Goal: Task Accomplishment & Management: Use online tool/utility

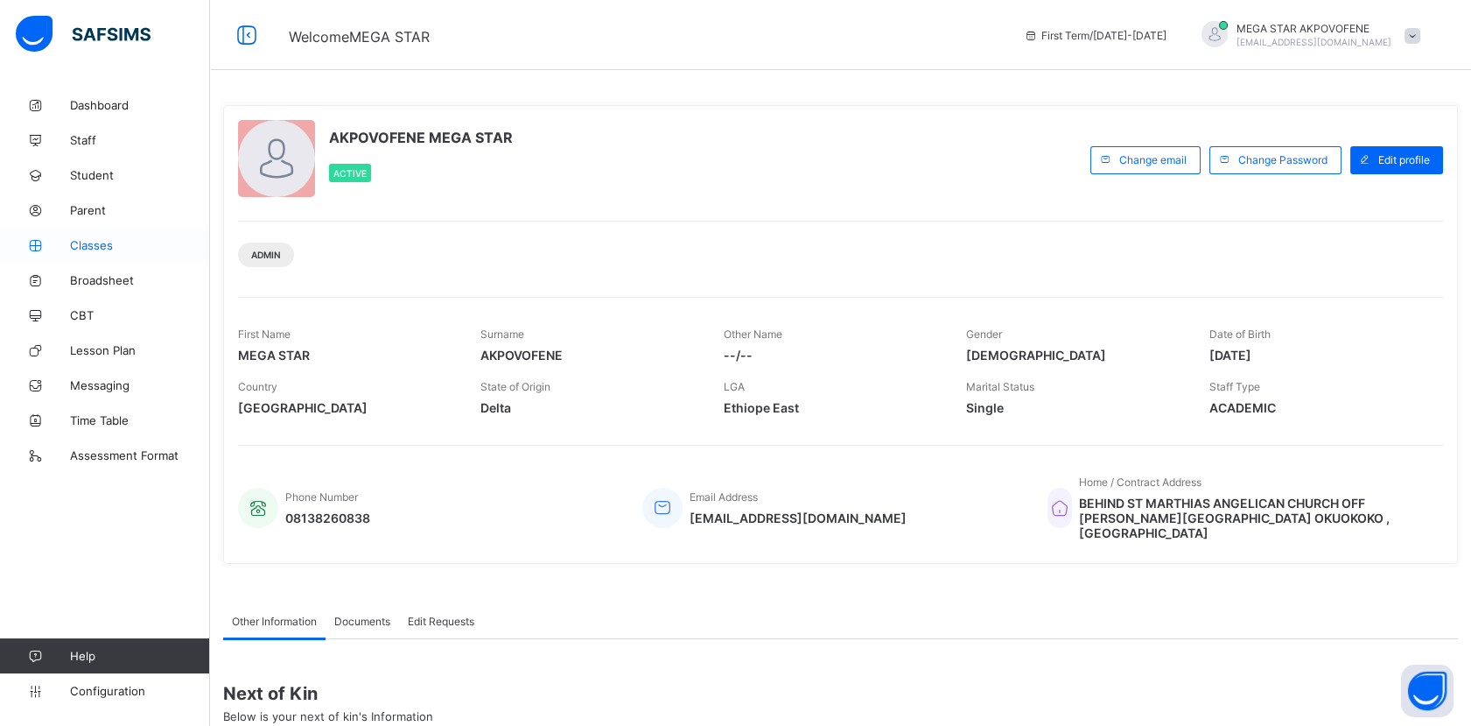
click at [90, 247] on span "Classes" at bounding box center [140, 245] width 140 height 14
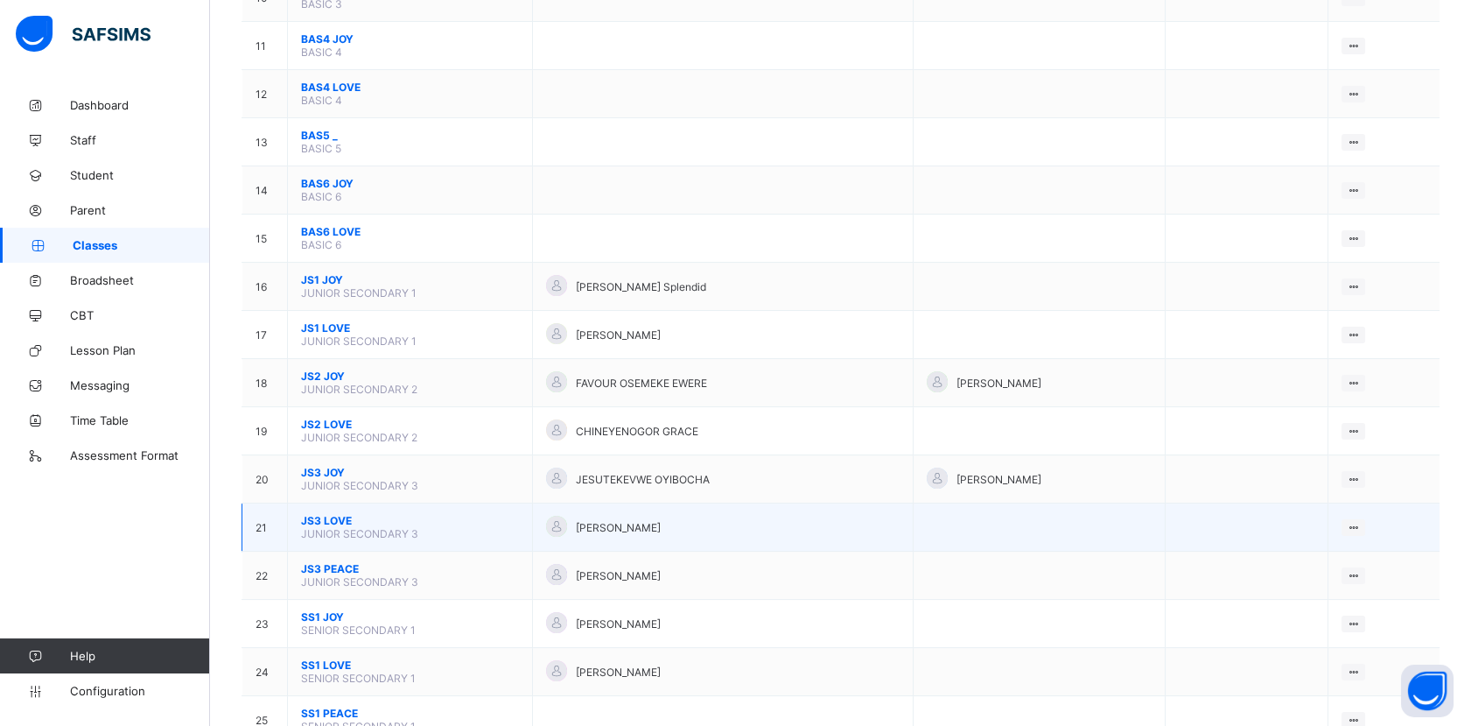
scroll to position [876, 0]
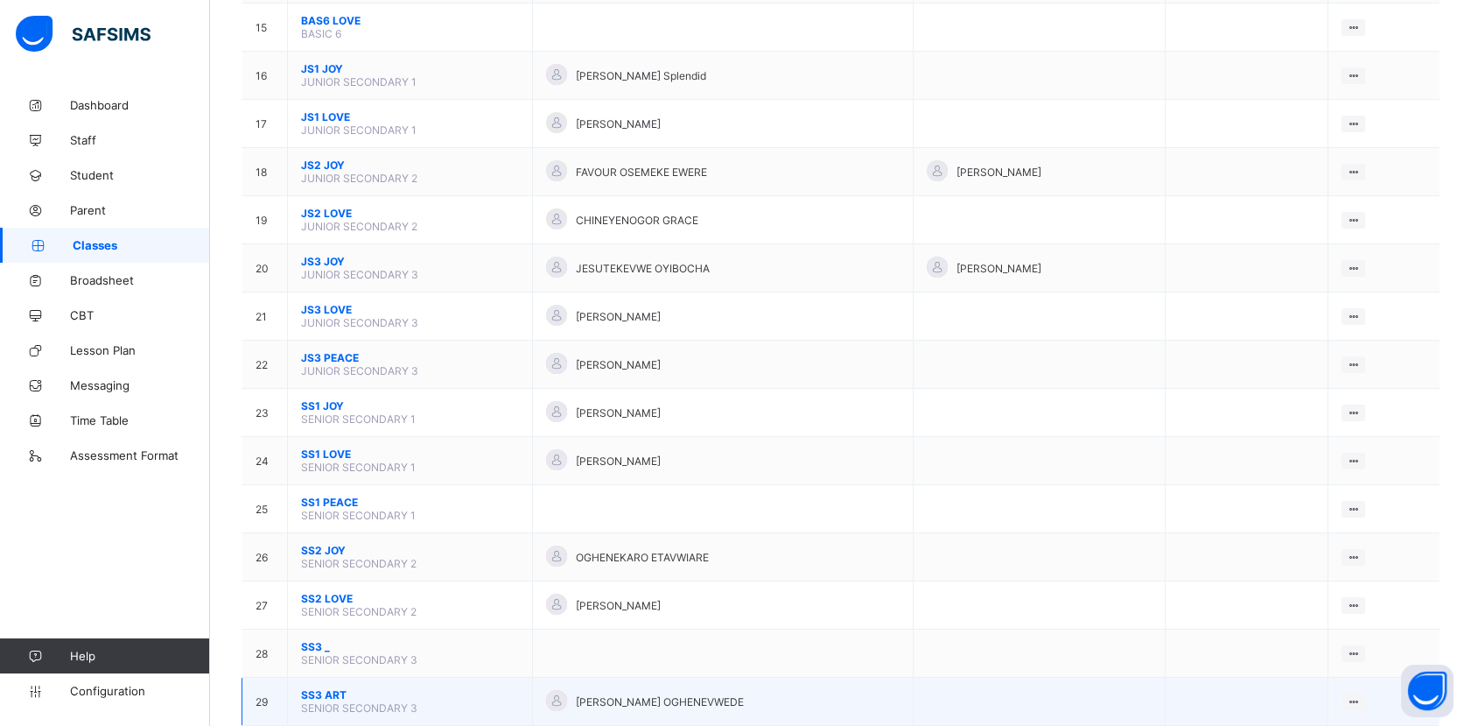
click at [321, 688] on span "SS3 ART" at bounding box center [410, 694] width 218 height 13
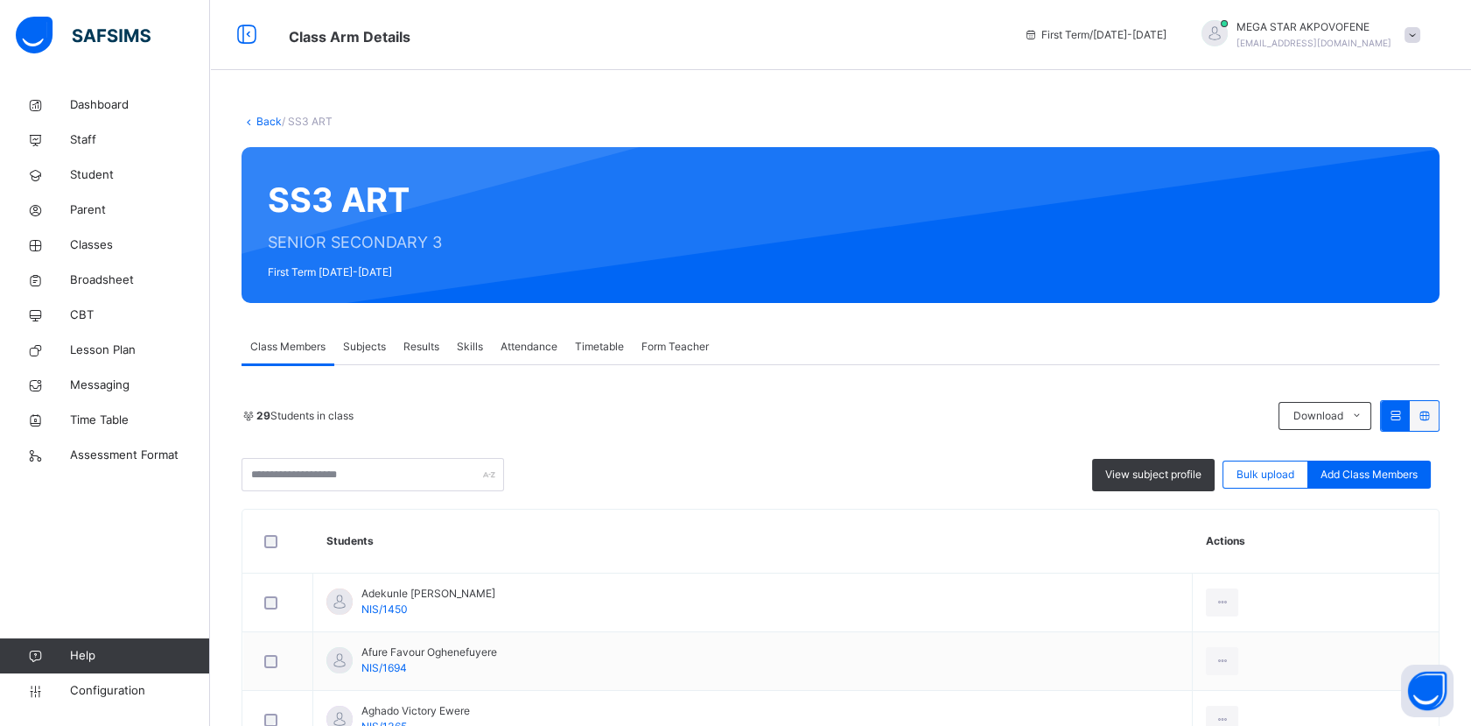
click at [268, 123] on link "Back" at bounding box center [268, 121] width 25 height 13
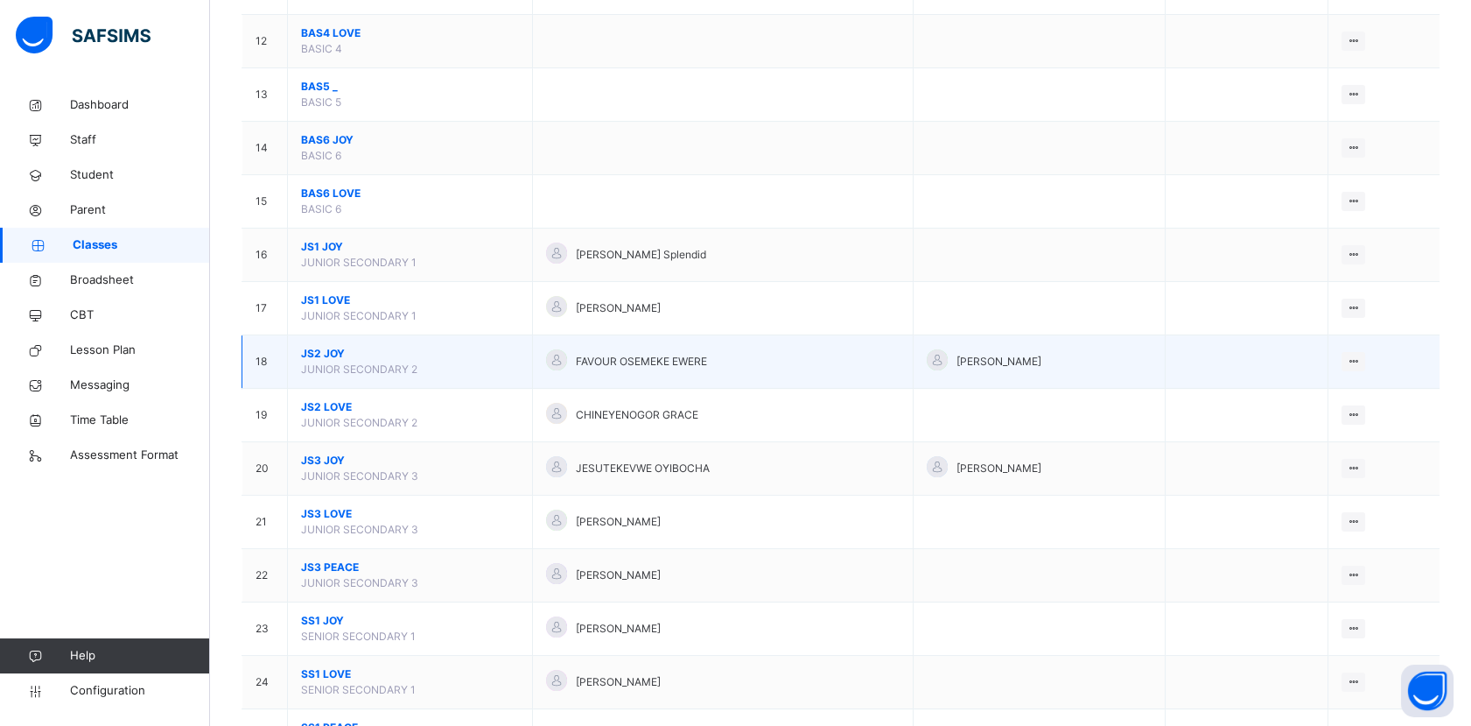
scroll to position [1071, 0]
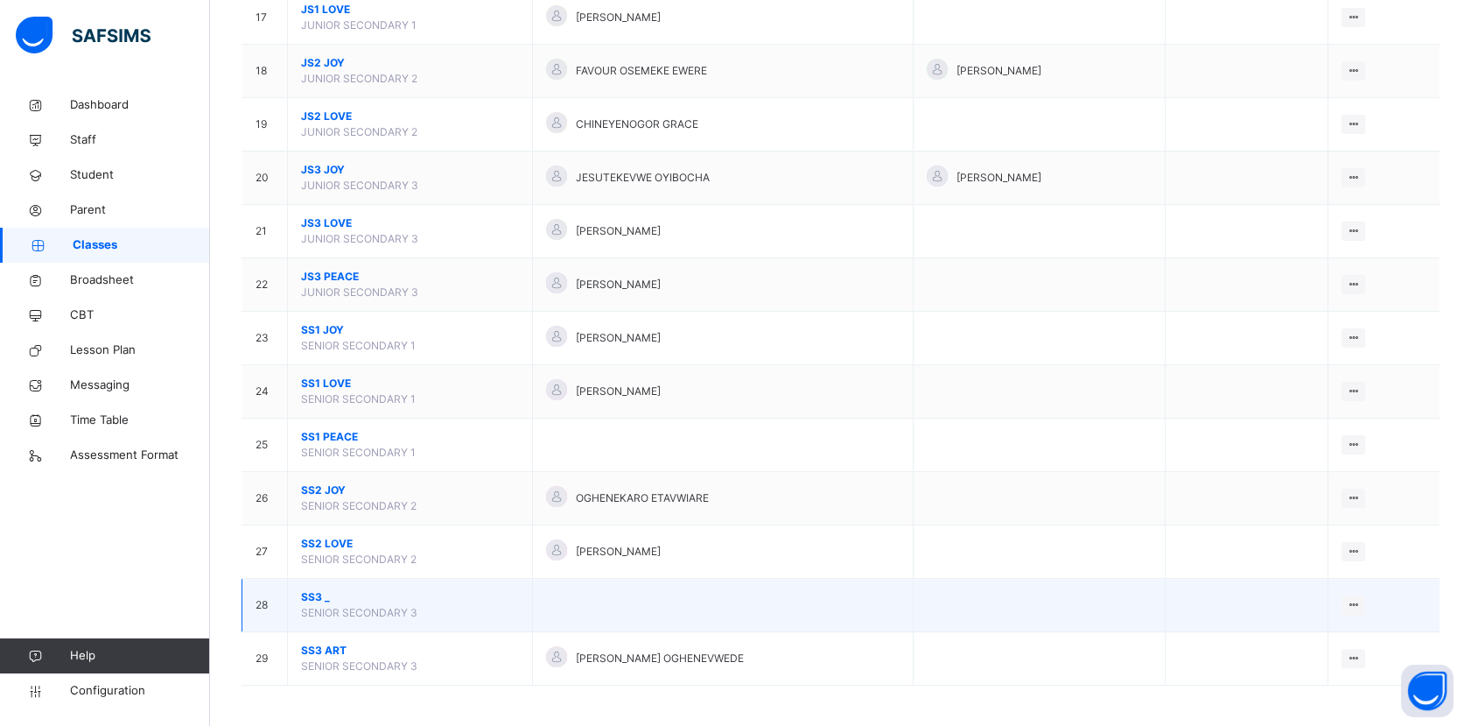
click at [312, 599] on span "SS3 _" at bounding box center [410, 597] width 218 height 16
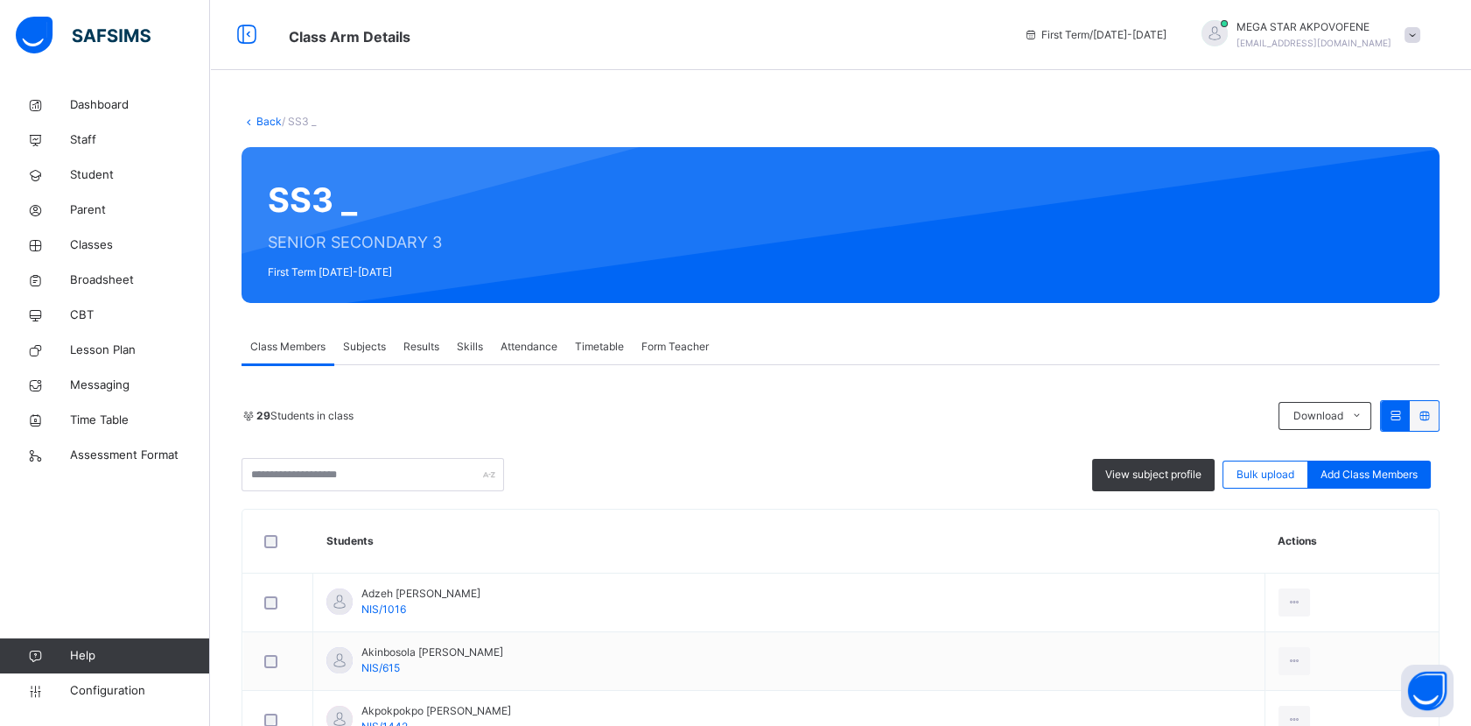
click at [268, 123] on link "Back" at bounding box center [268, 121] width 25 height 13
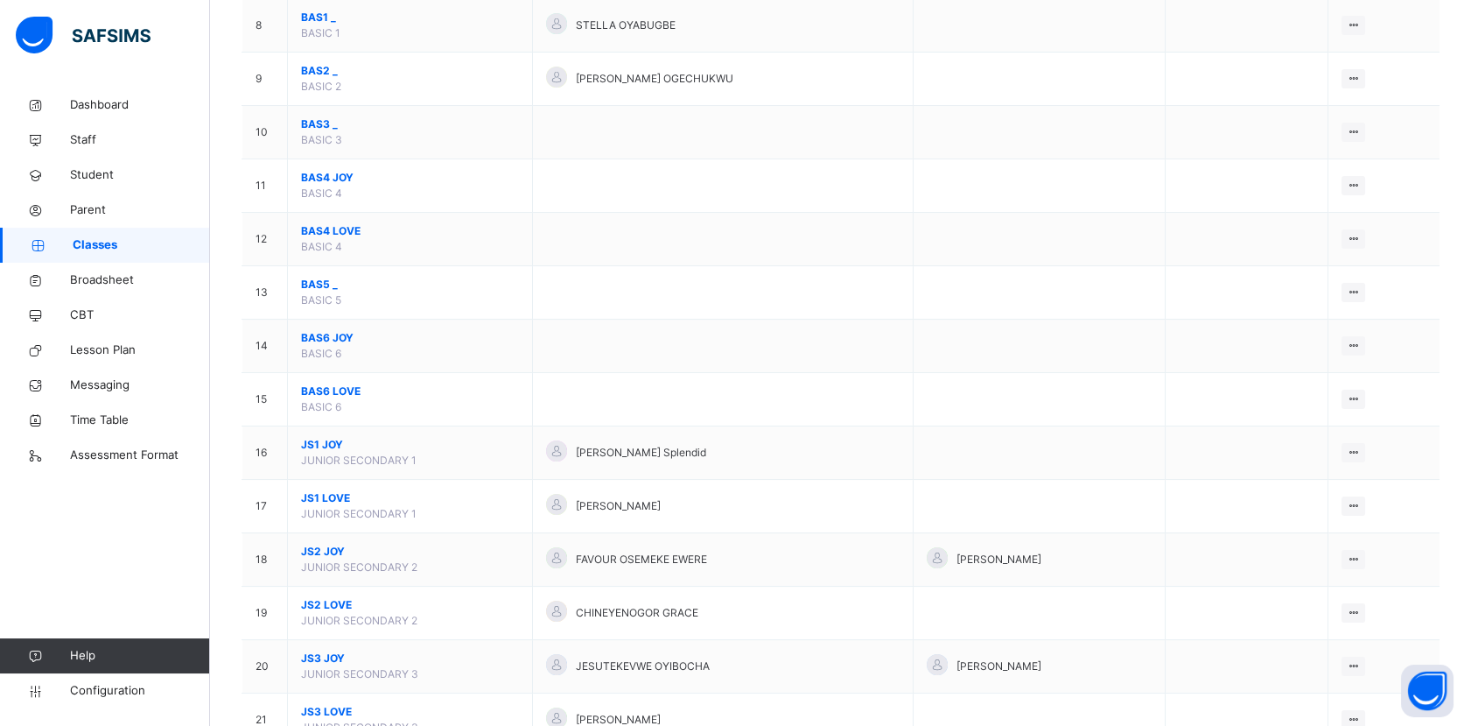
scroll to position [1071, 0]
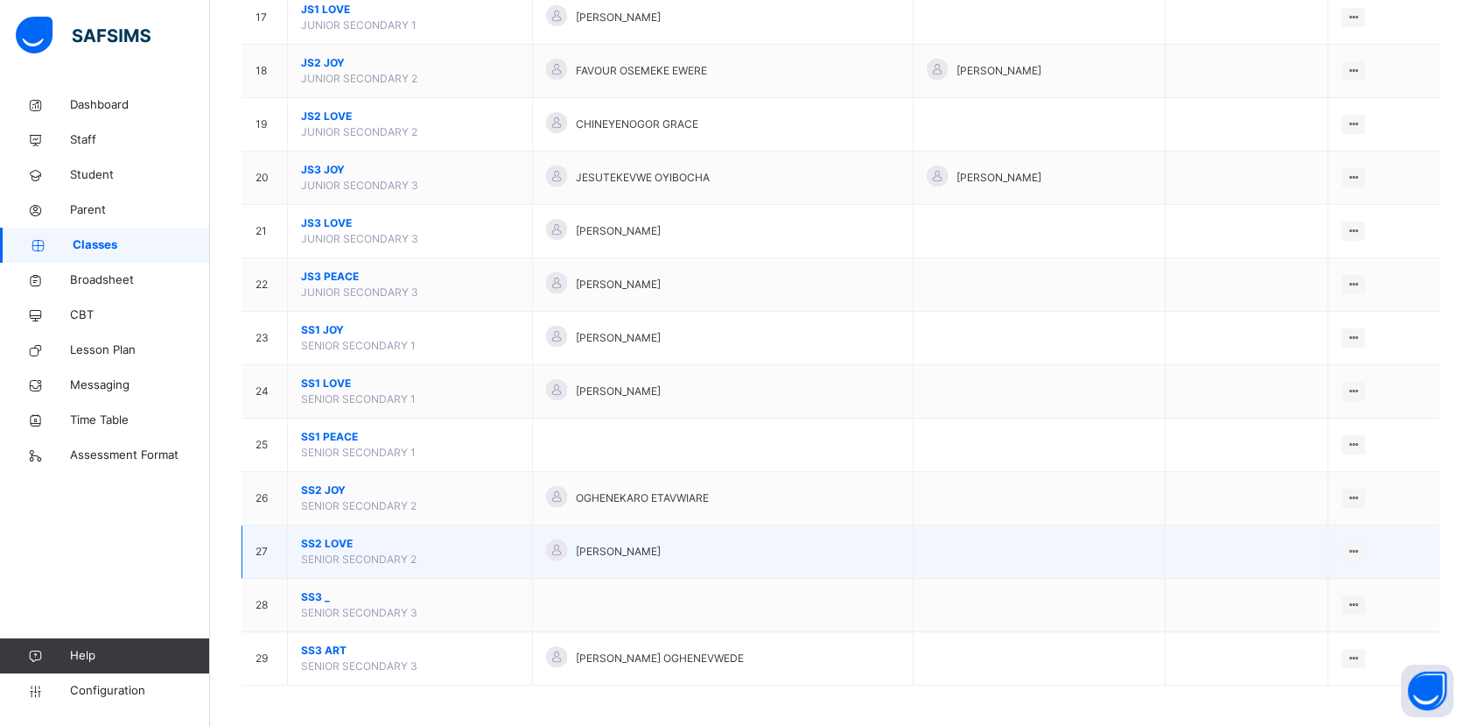
click at [334, 536] on span "SS2 LOVE" at bounding box center [410, 544] width 218 height 16
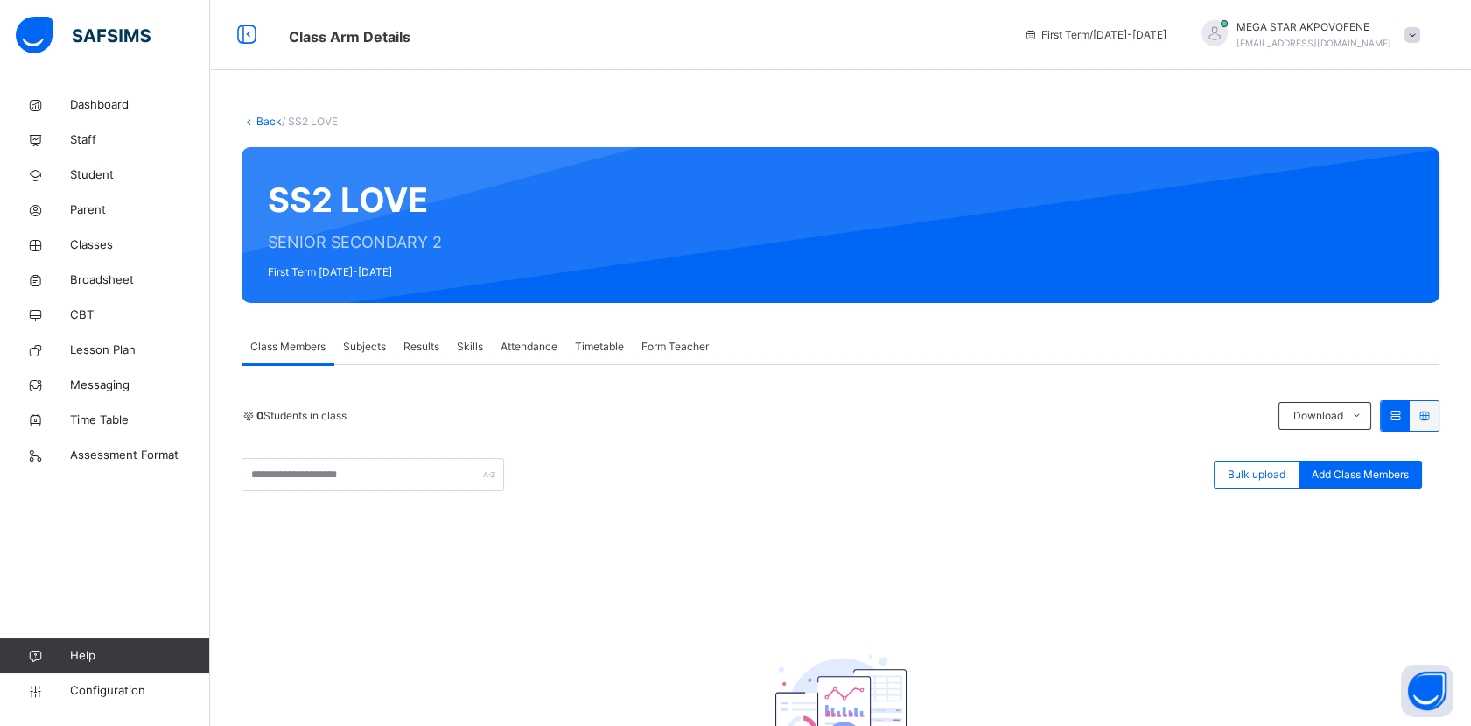
click at [265, 116] on link "Back" at bounding box center [268, 121] width 25 height 13
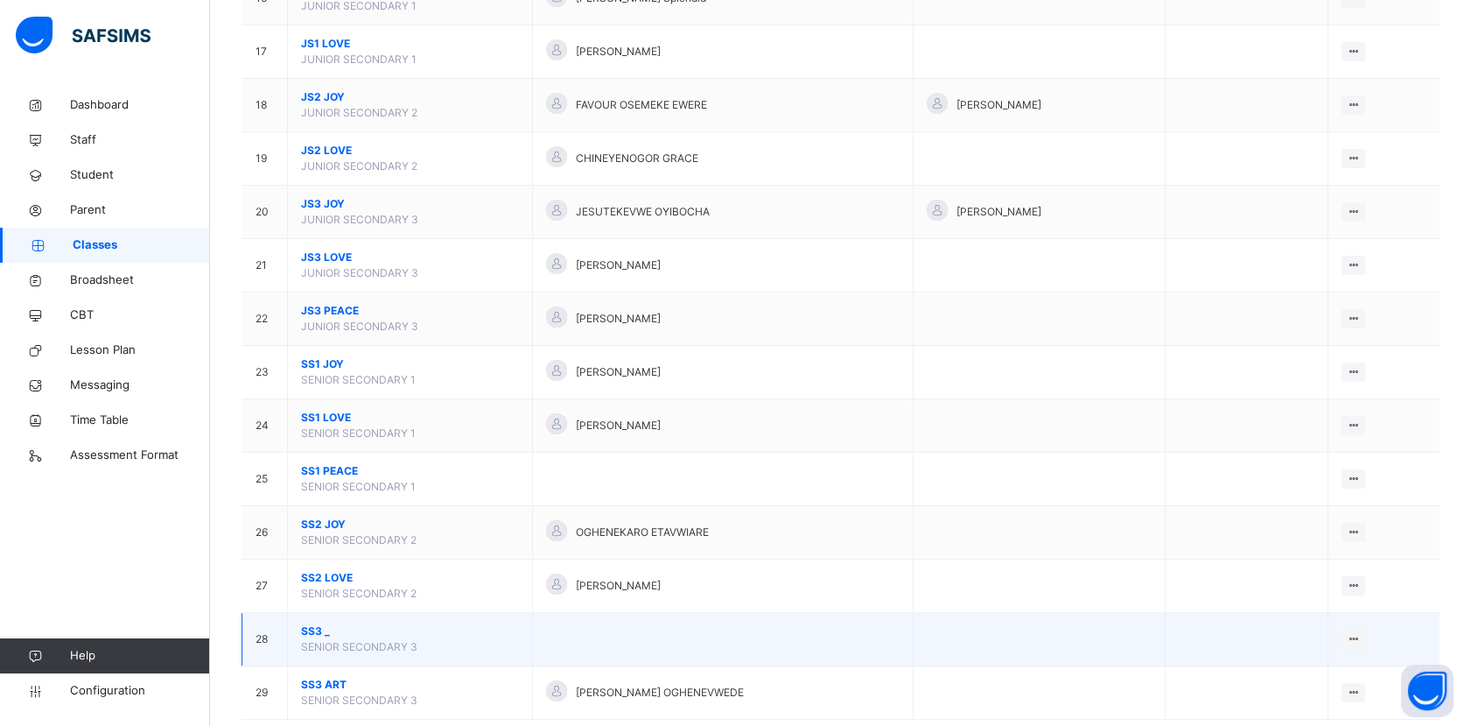
scroll to position [1071, 0]
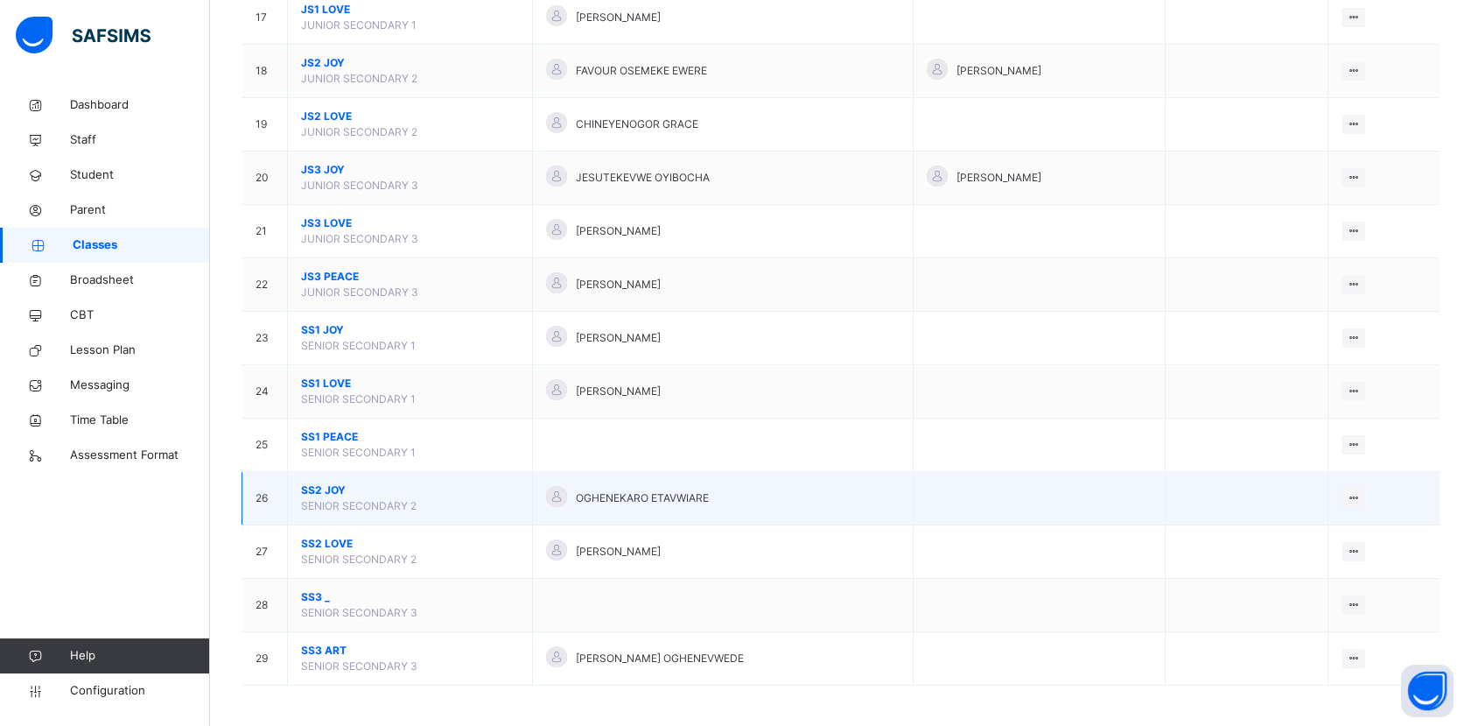
click at [324, 488] on span "SS2 JOY" at bounding box center [410, 490] width 218 height 16
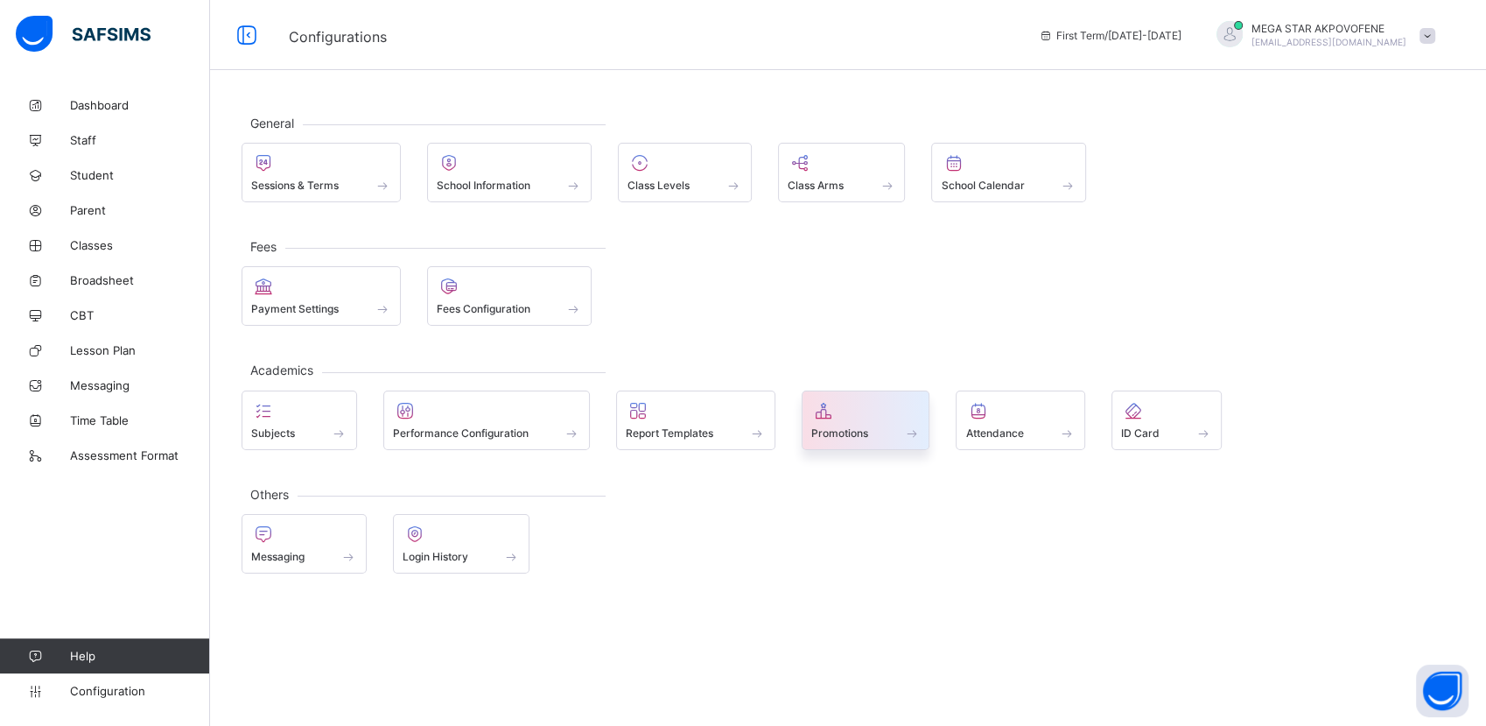
click at [884, 426] on div "Promotions" at bounding box center [865, 432] width 109 height 15
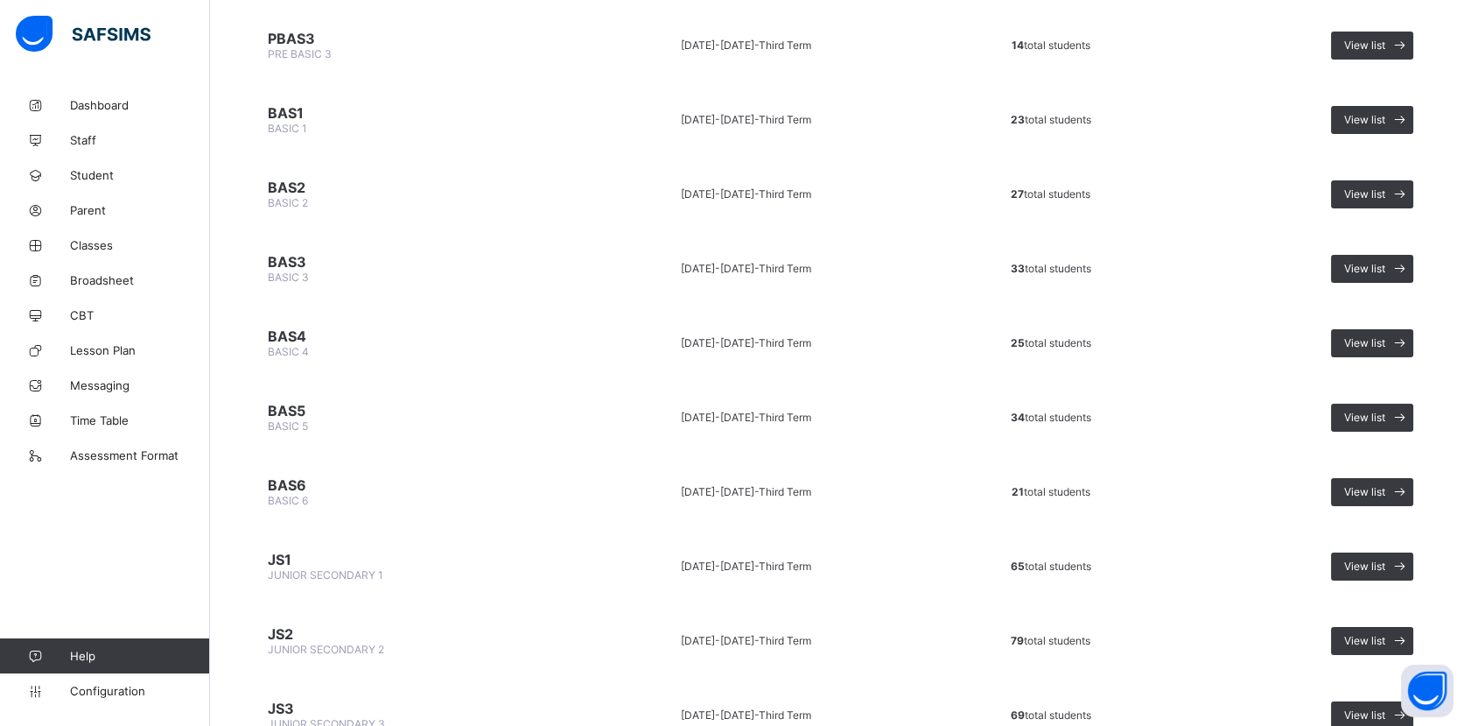
scroll to position [851, 0]
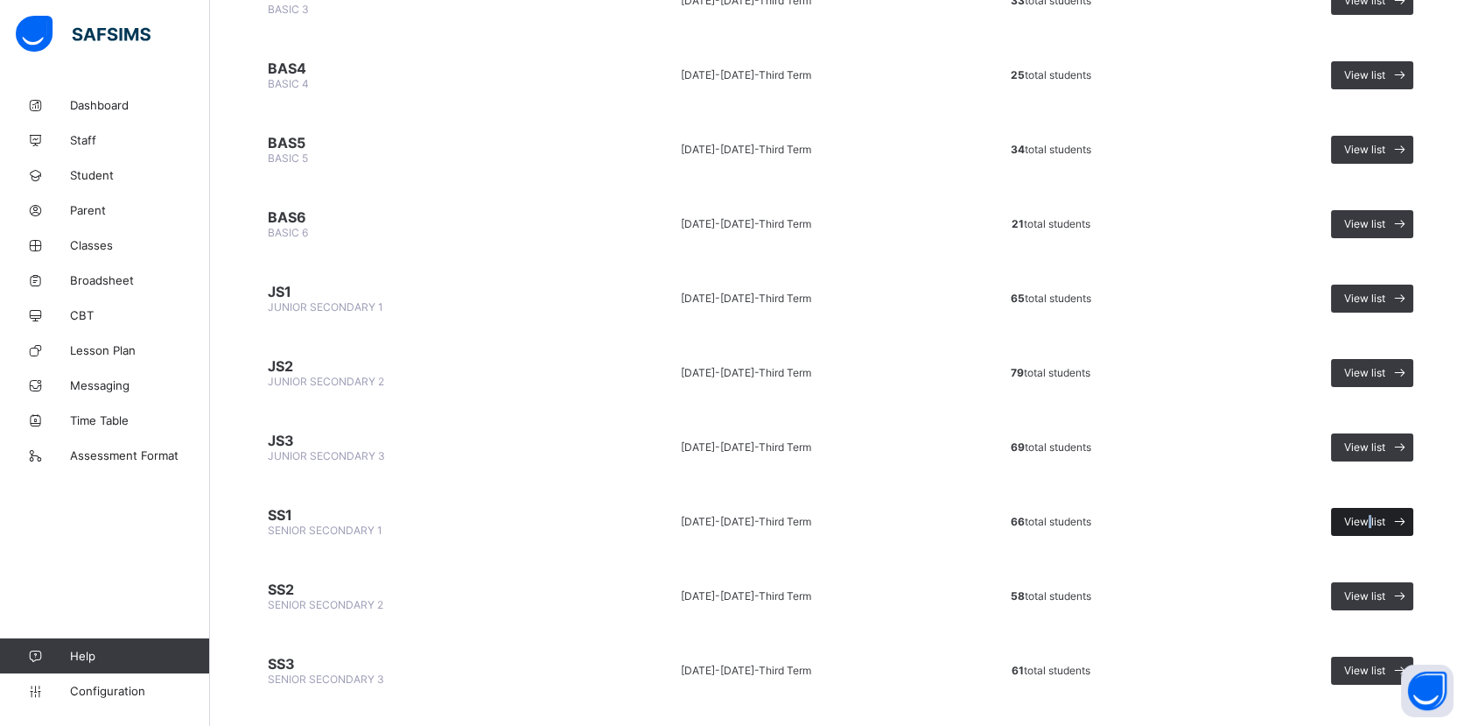
click at [1378, 515] on span "View list" at bounding box center [1365, 521] width 41 height 13
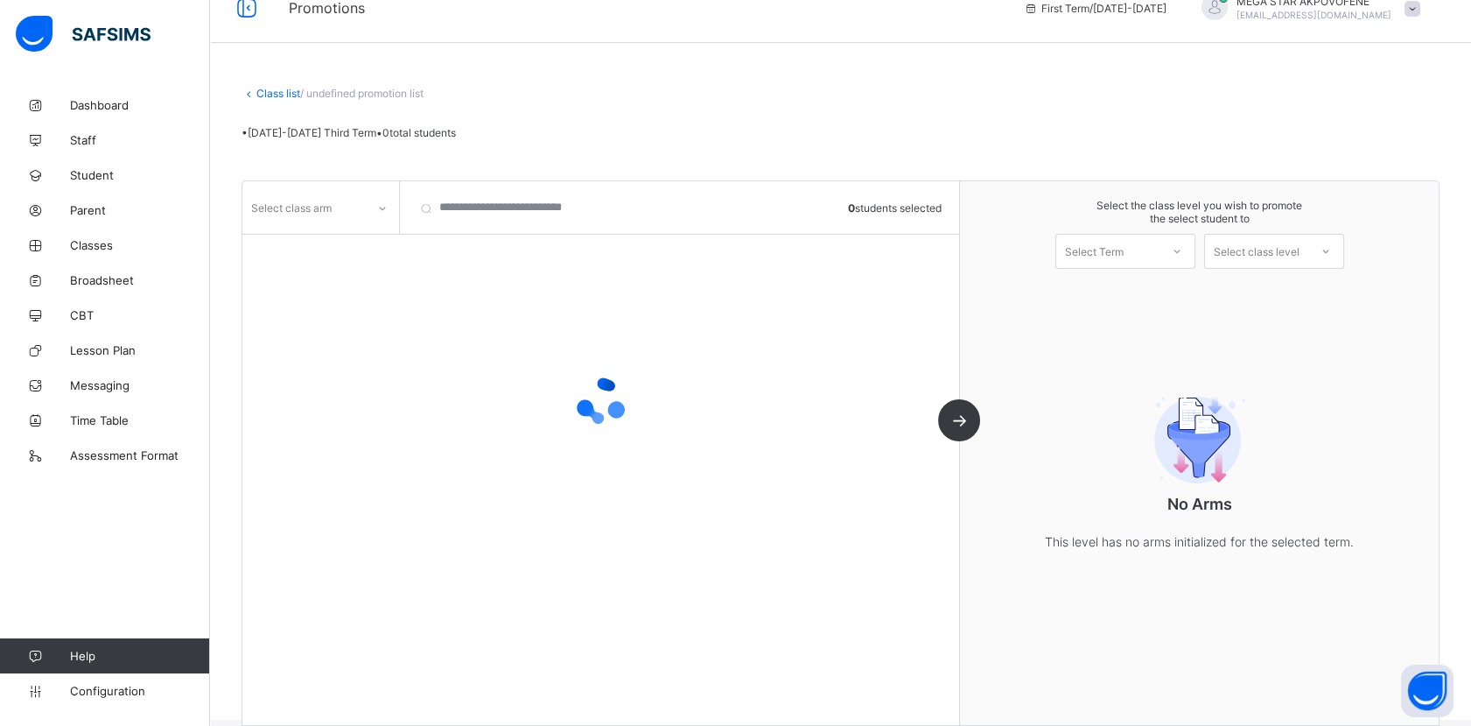
scroll to position [48, 0]
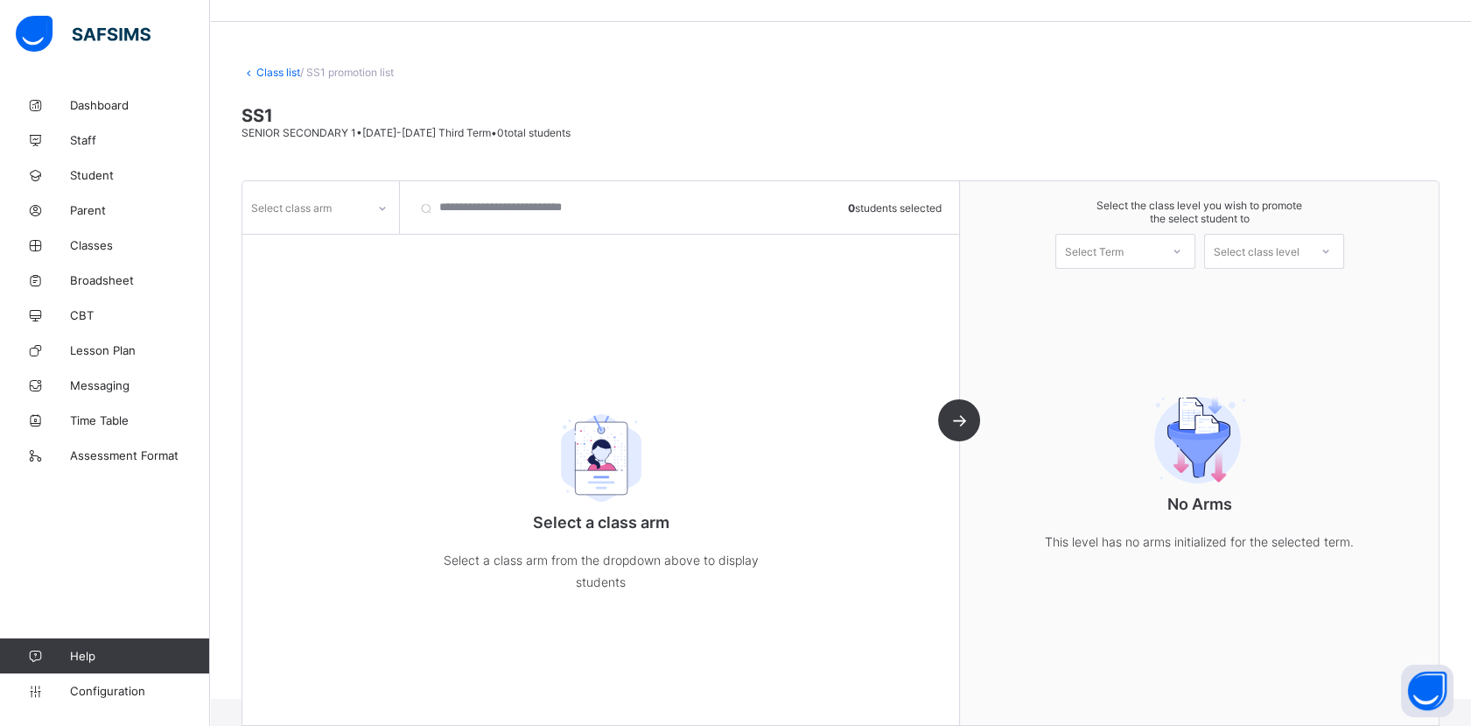
click at [384, 212] on icon at bounding box center [382, 209] width 11 height 18
click at [338, 238] on div "JOY" at bounding box center [320, 245] width 155 height 27
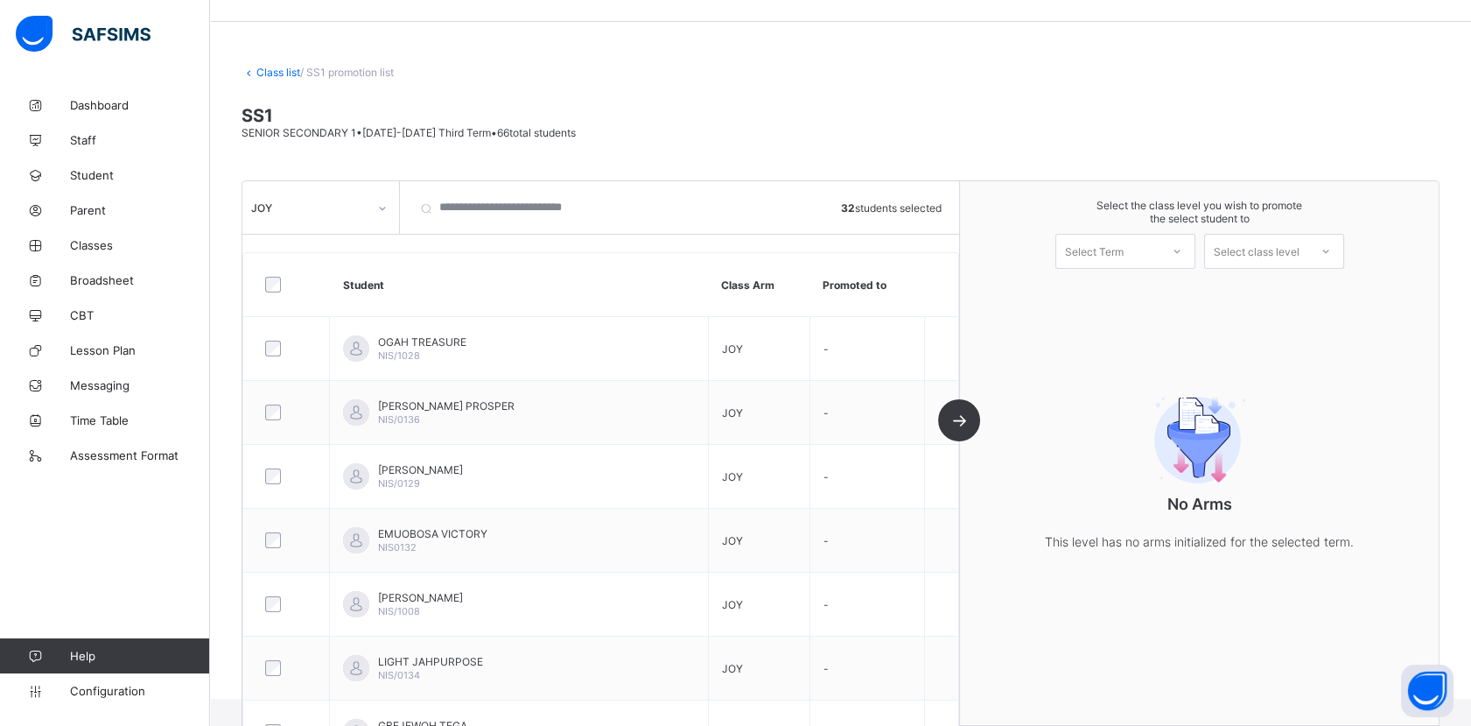
drag, startPoint x: 1190, startPoint y: 256, endPoint x: 1173, endPoint y: 262, distance: 17.7
click at [1183, 256] on icon at bounding box center [1177, 251] width 11 height 18
click at [1159, 284] on div "First Term [DATE]-[DATE]" at bounding box center [1126, 297] width 138 height 40
drag, startPoint x: 1266, startPoint y: 244, endPoint x: 1268, endPoint y: 261, distance: 16.8
click at [1264, 246] on div "Select class level" at bounding box center [1257, 251] width 86 height 35
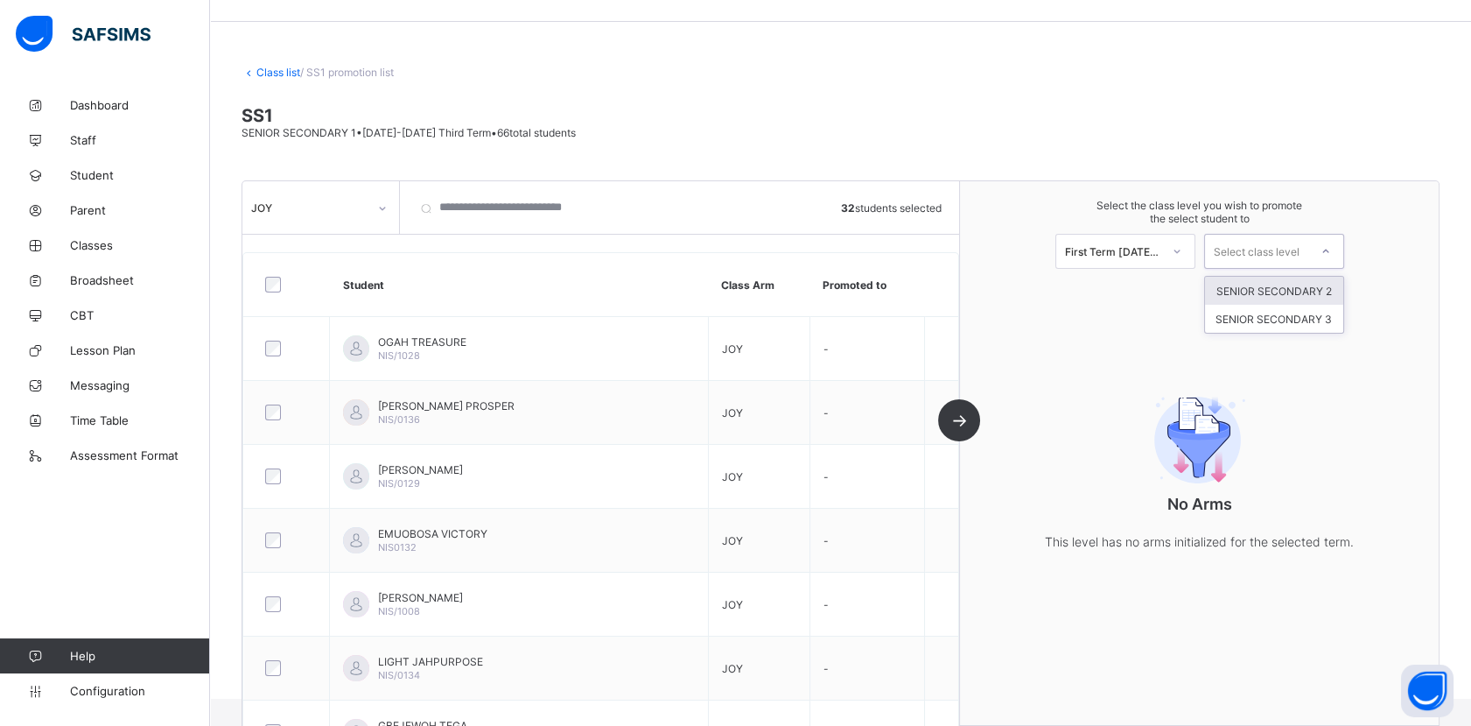
click at [1268, 290] on div "SENIOR SECONDARY 2" at bounding box center [1274, 291] width 138 height 28
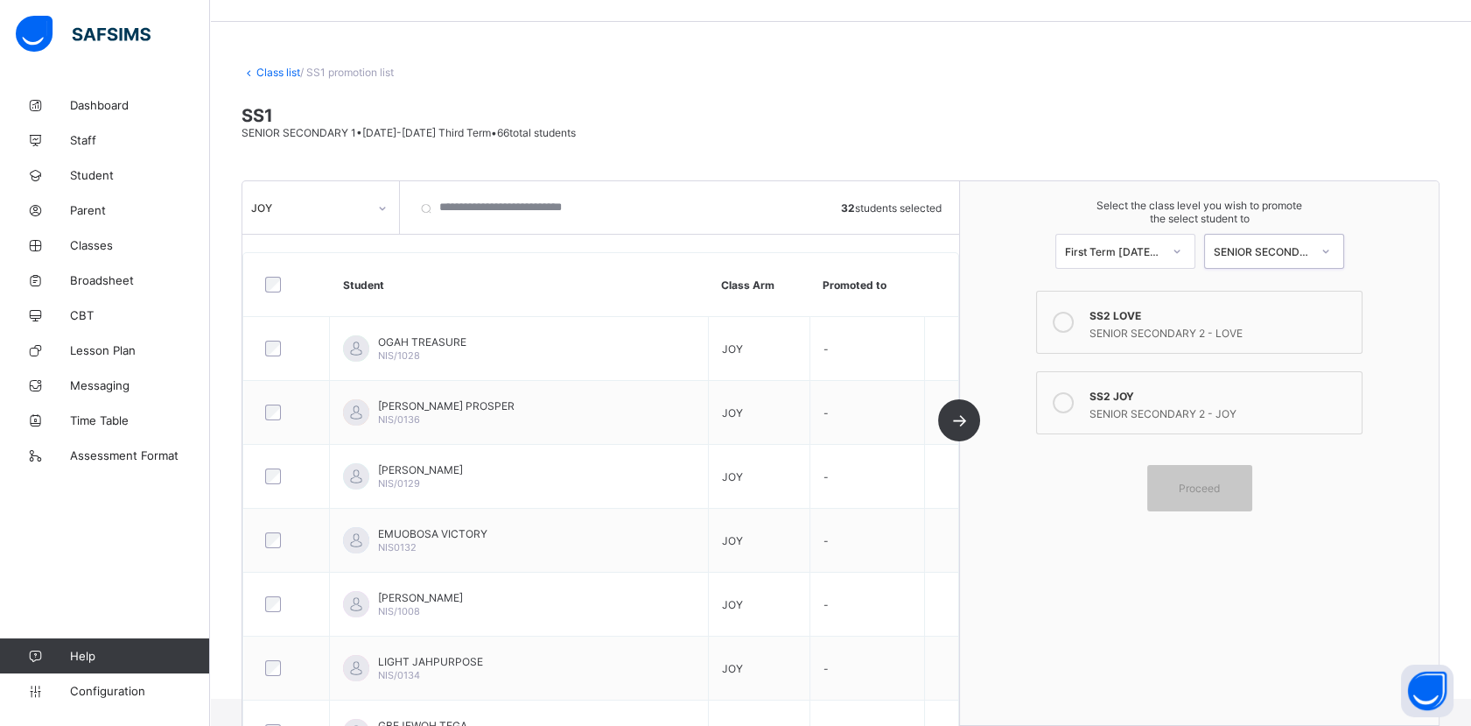
click at [1069, 396] on icon at bounding box center [1063, 402] width 21 height 21
click at [1196, 487] on span "Proceed" at bounding box center [1199, 487] width 41 height 13
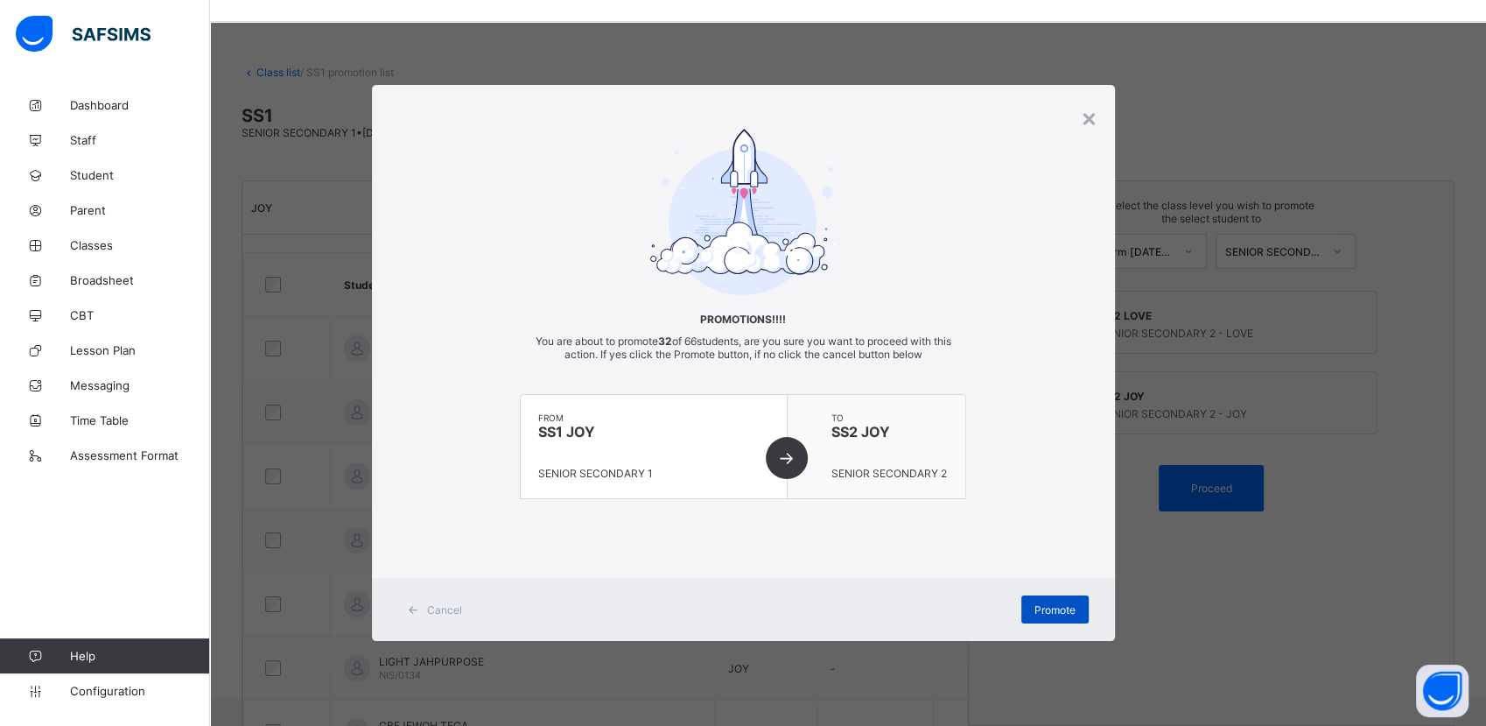
click at [1064, 608] on span "Promote" at bounding box center [1055, 609] width 41 height 13
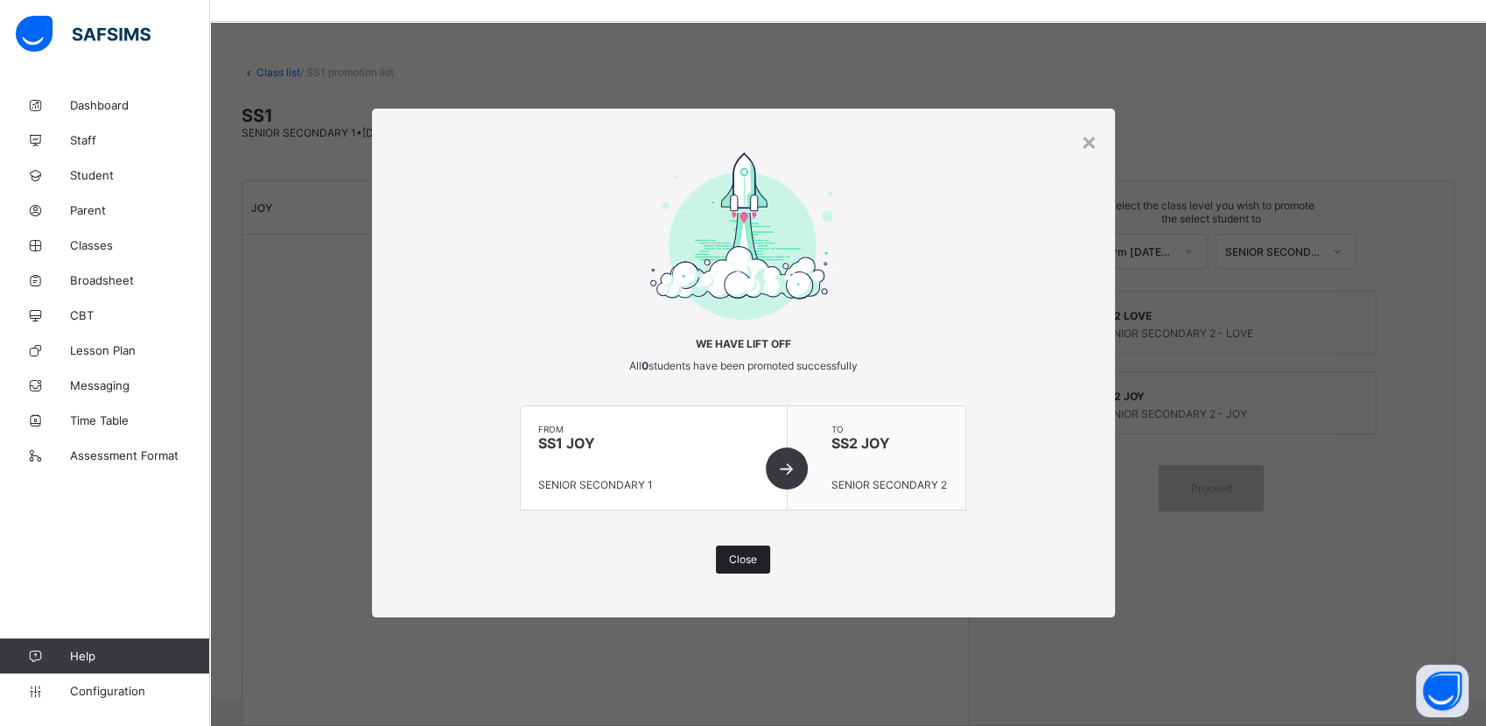
click at [741, 560] on span "Close" at bounding box center [743, 558] width 28 height 13
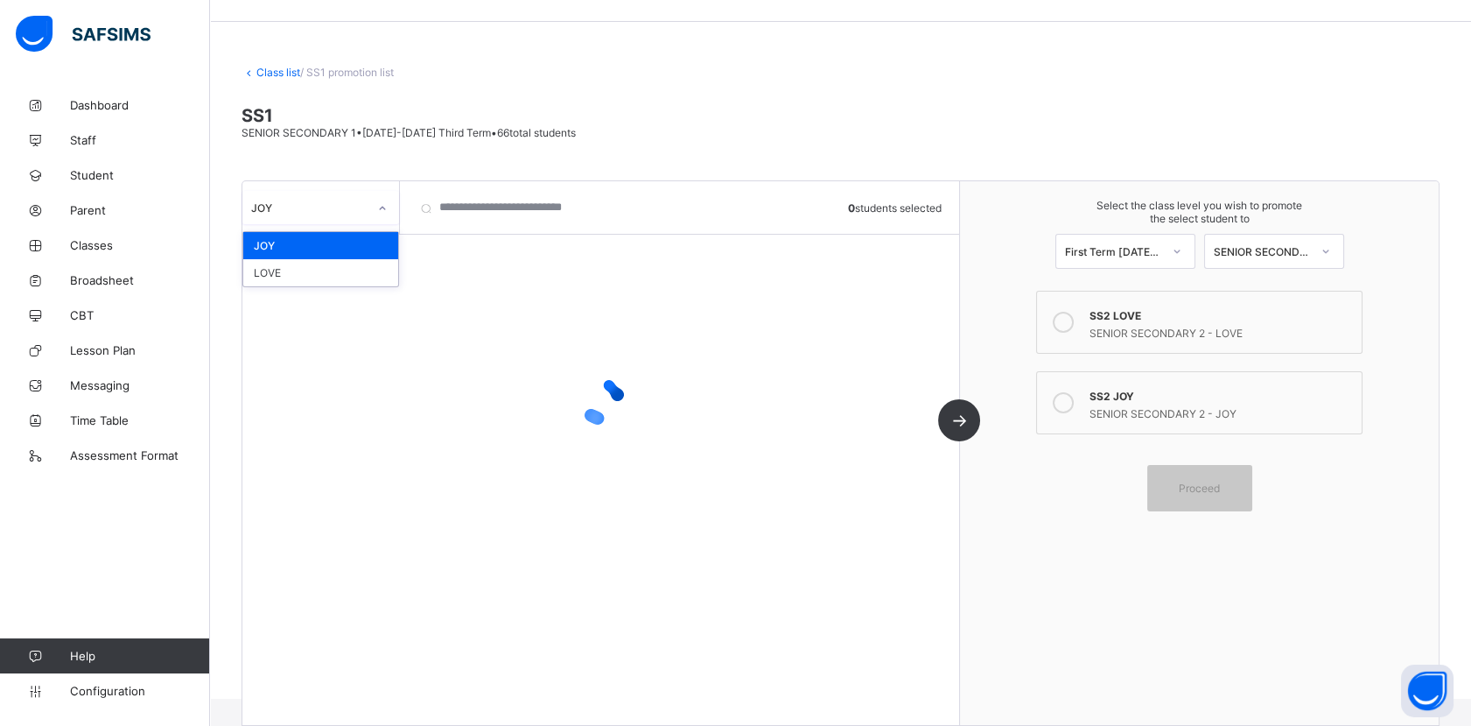
click at [381, 214] on icon at bounding box center [382, 209] width 11 height 18
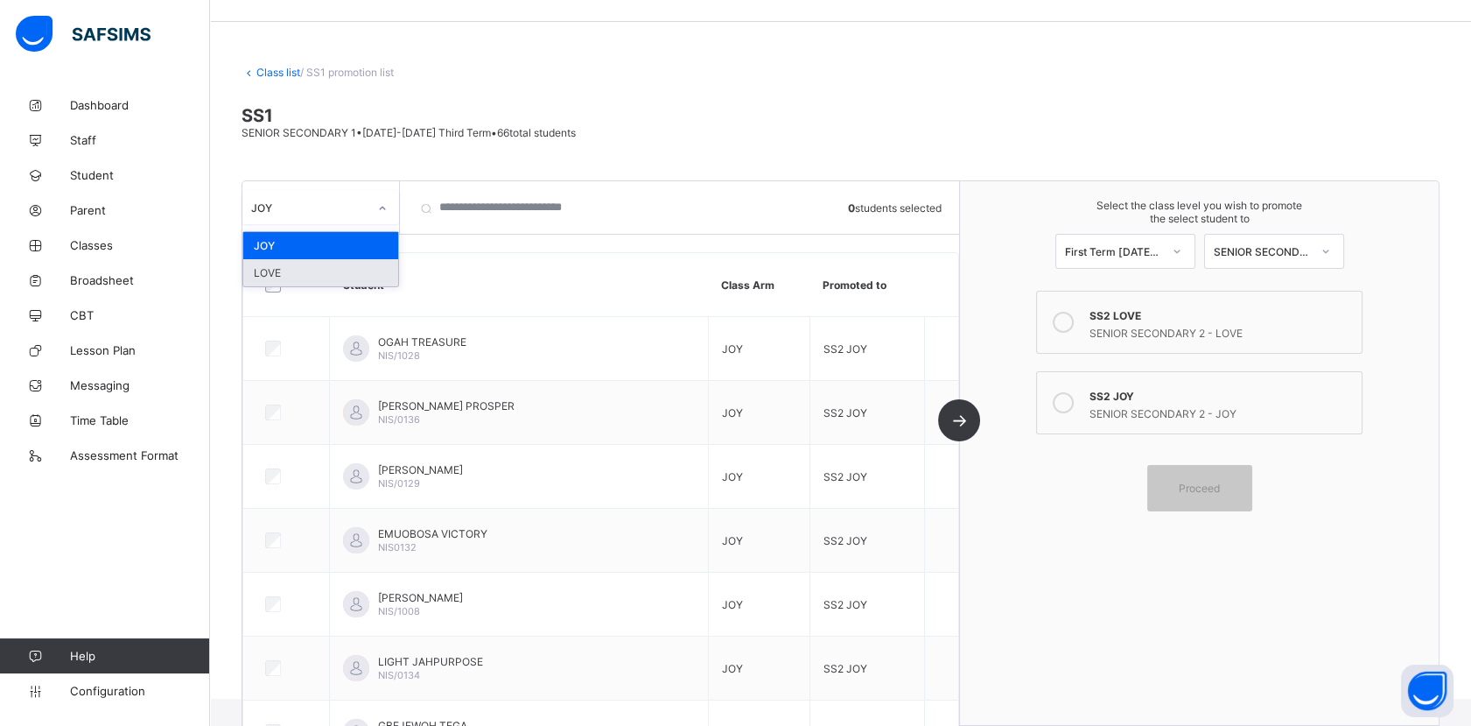
click at [353, 278] on div "LOVE" at bounding box center [320, 272] width 155 height 27
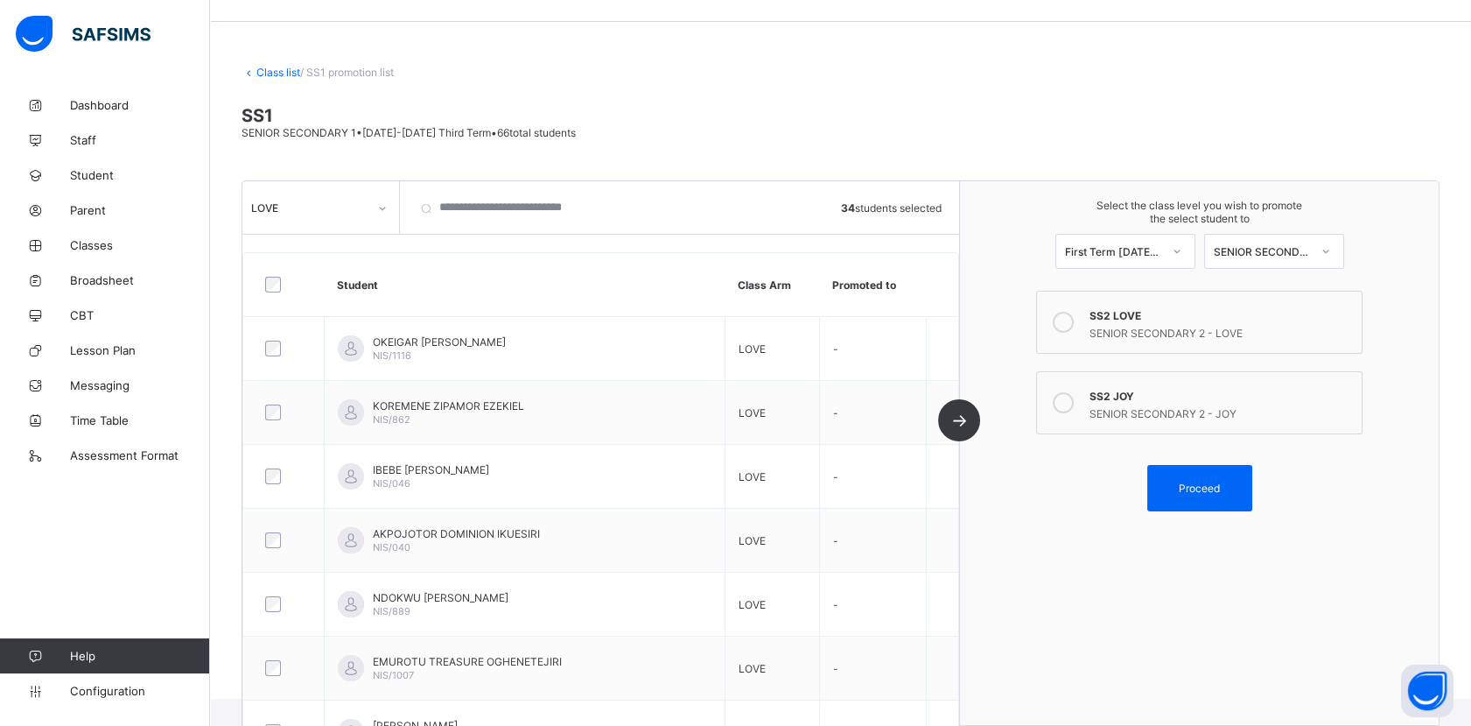
click at [1074, 319] on icon at bounding box center [1063, 322] width 21 height 21
click at [1218, 489] on div "Proceed" at bounding box center [1200, 488] width 105 height 46
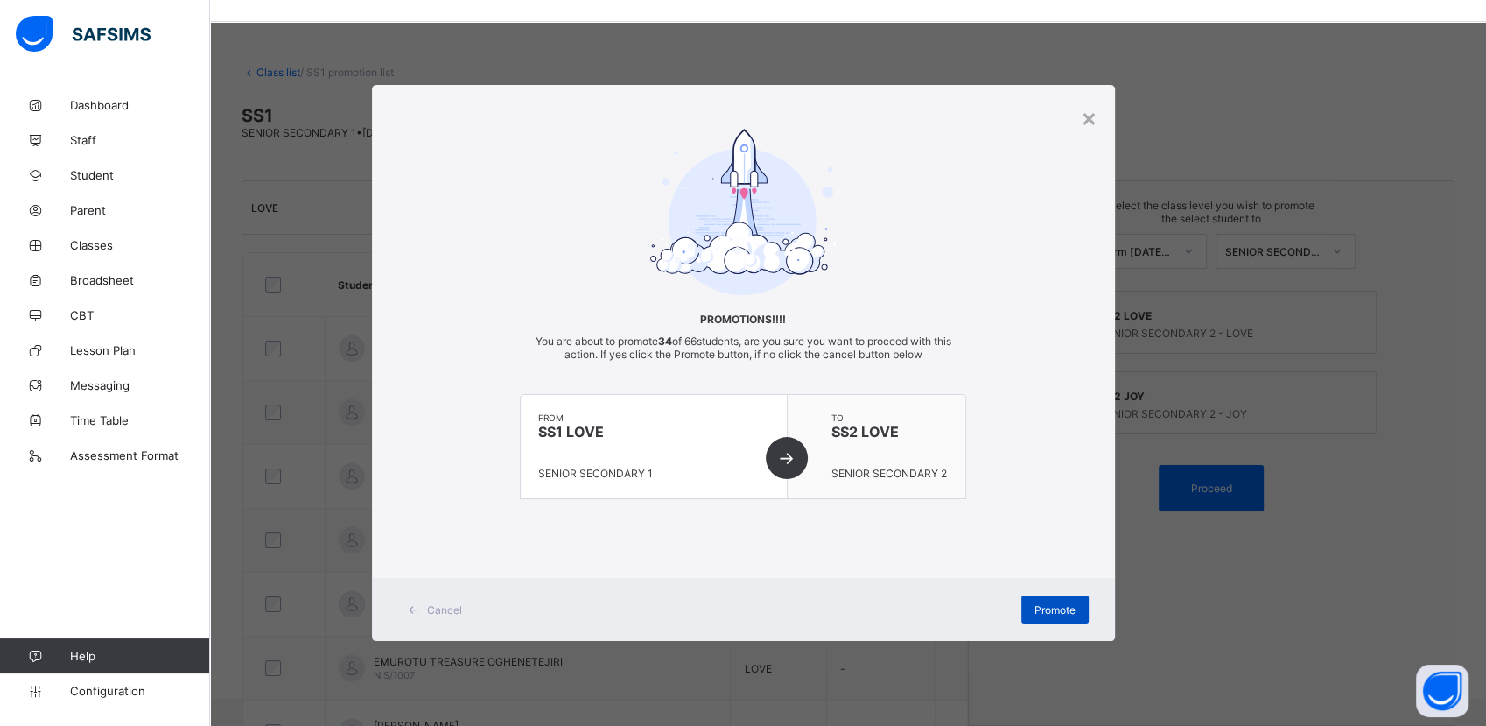
click at [1055, 615] on div "Promote" at bounding box center [1055, 609] width 67 height 28
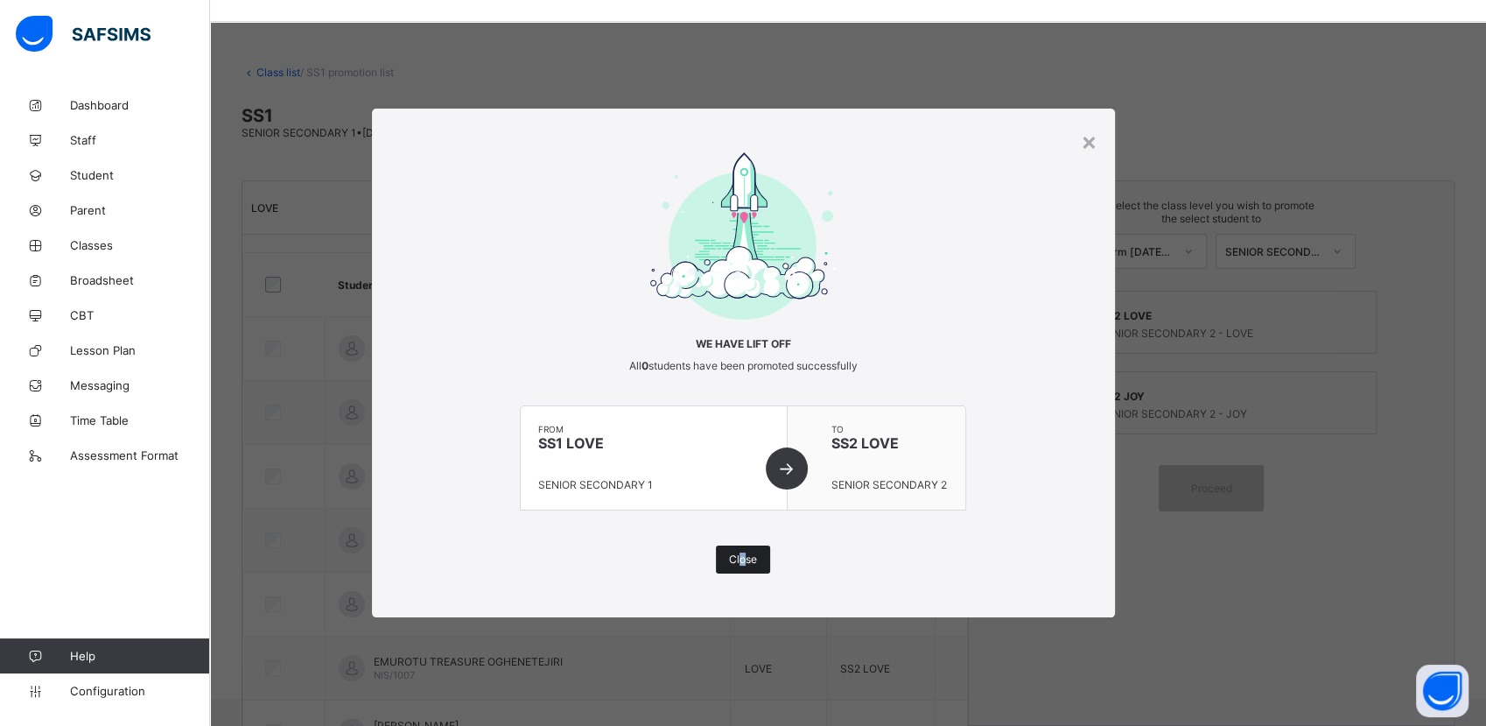
click at [741, 559] on span "Close" at bounding box center [743, 558] width 28 height 13
